Goal: Find specific page/section: Find specific page/section

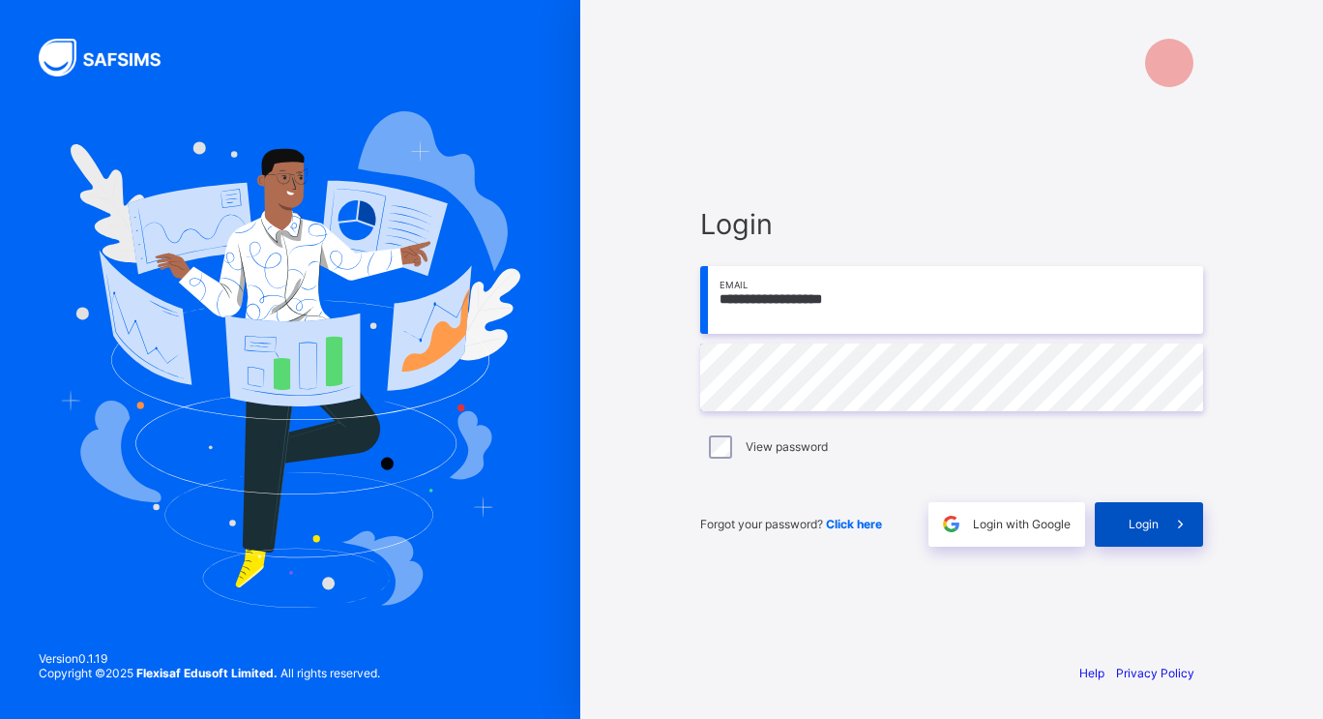
click at [1157, 509] on div "Login" at bounding box center [1149, 524] width 108 height 45
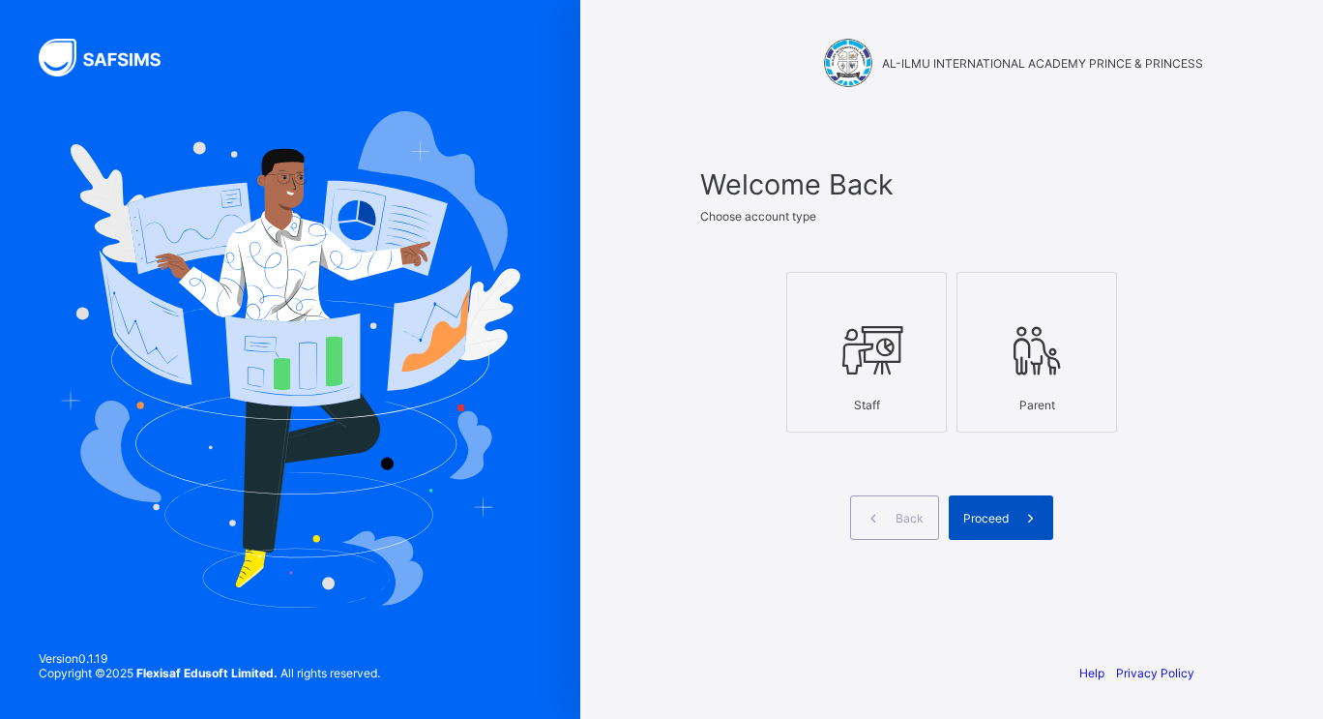
click at [1003, 515] on span "Proceed" at bounding box center [986, 518] width 45 height 15
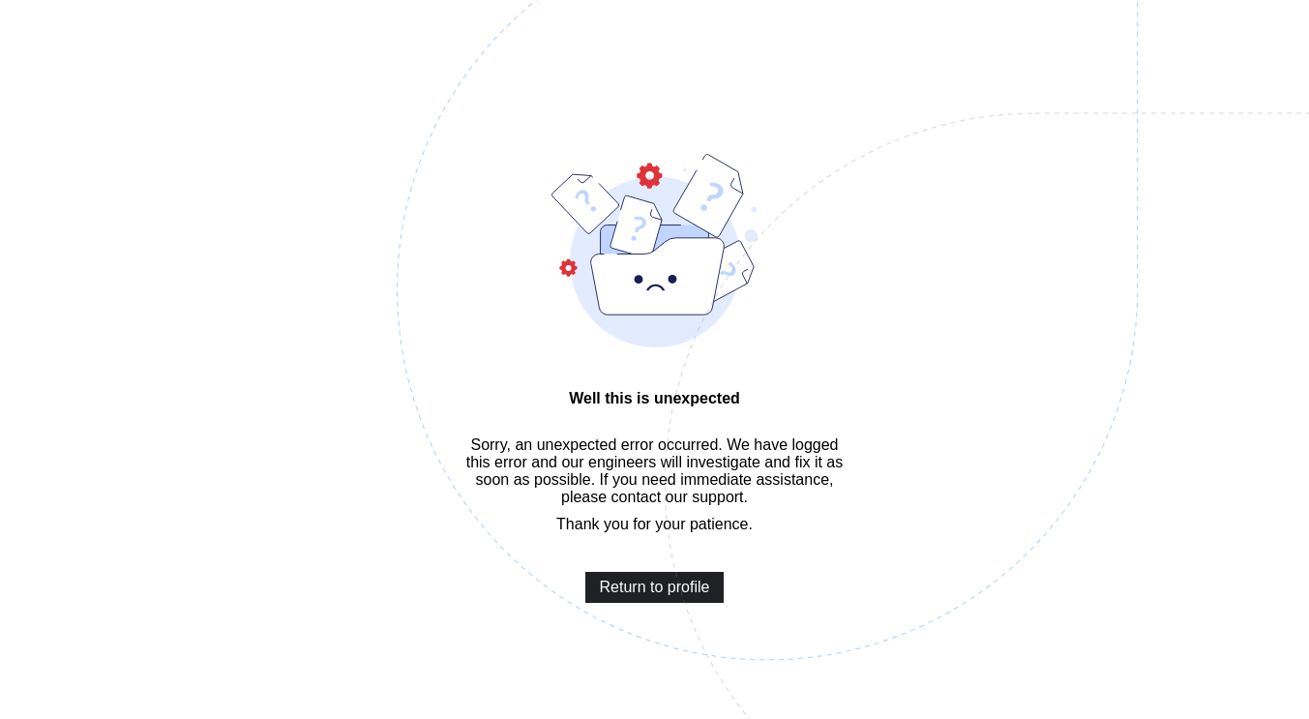
click at [630, 596] on span "Return to profile" at bounding box center [655, 587] width 110 height 17
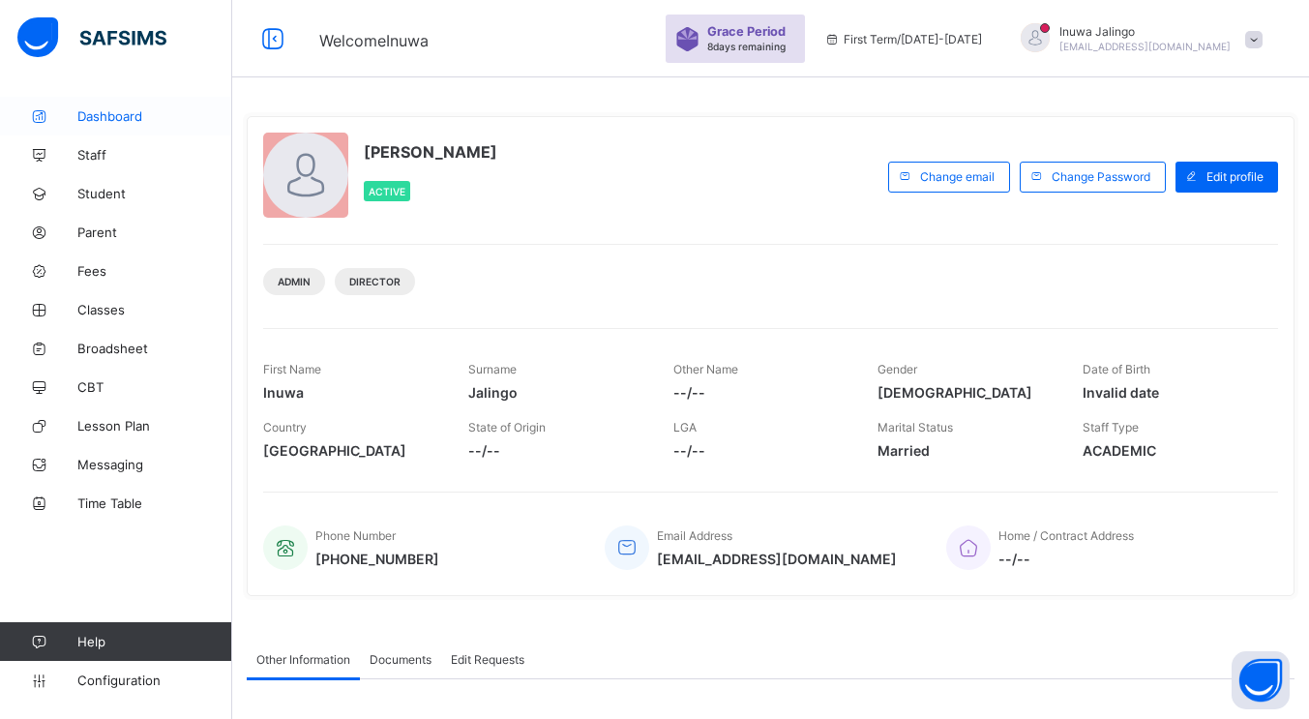
click at [123, 121] on span "Dashboard" at bounding box center [154, 115] width 155 height 15
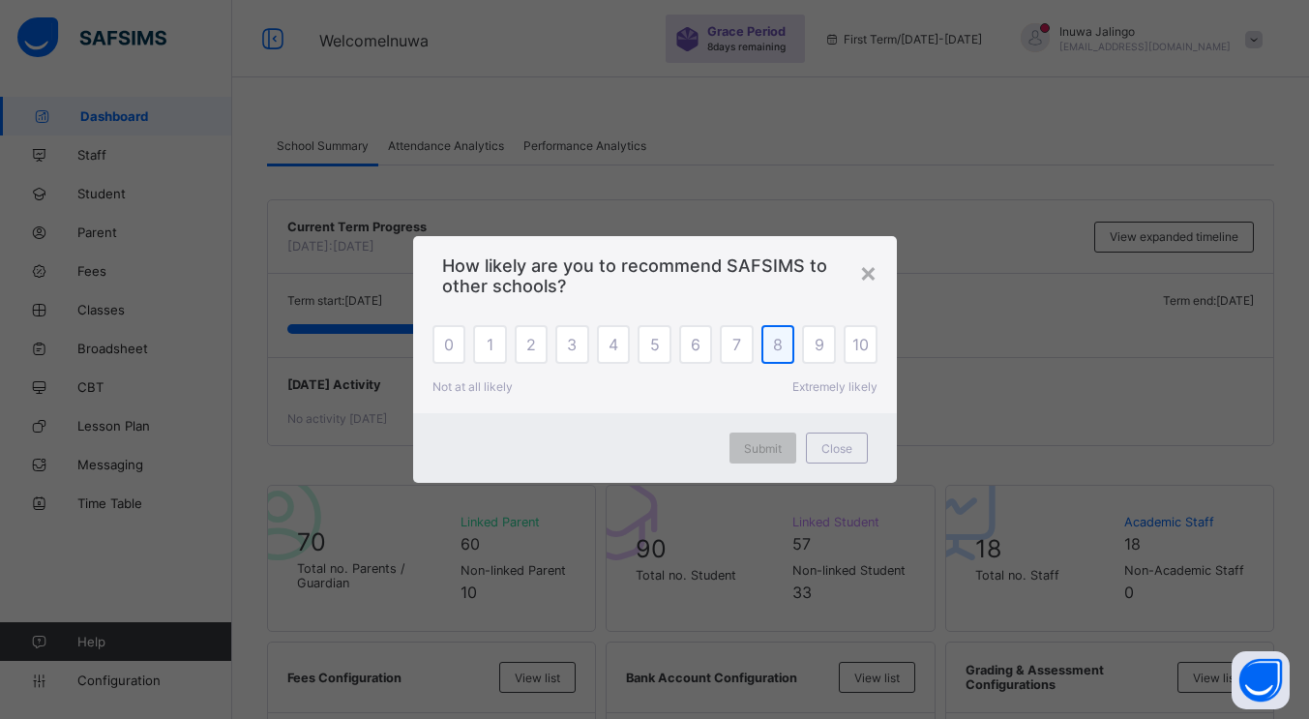
click at [780, 341] on span "8" at bounding box center [778, 344] width 10 height 19
click at [779, 444] on div "Submit" at bounding box center [762, 447] width 67 height 31
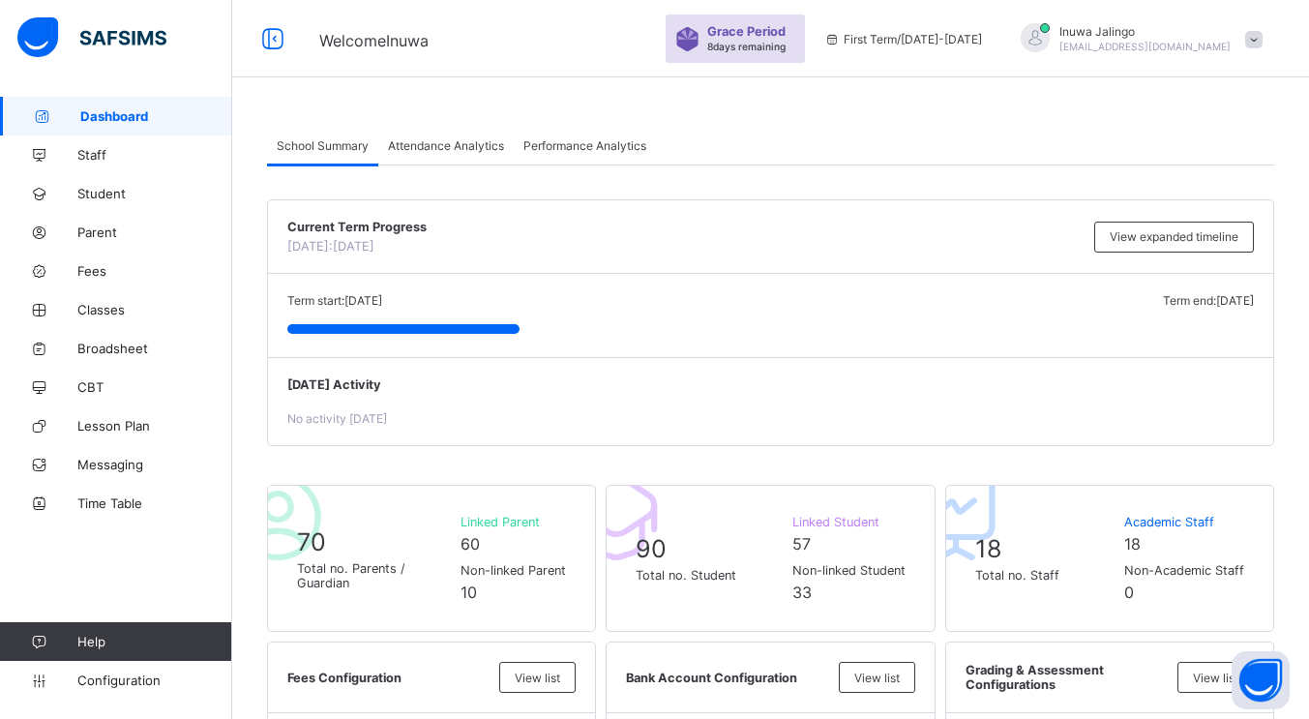
click at [982, 39] on span "First Term / 2025-2026" at bounding box center [903, 39] width 158 height 15
